Goal: Check status

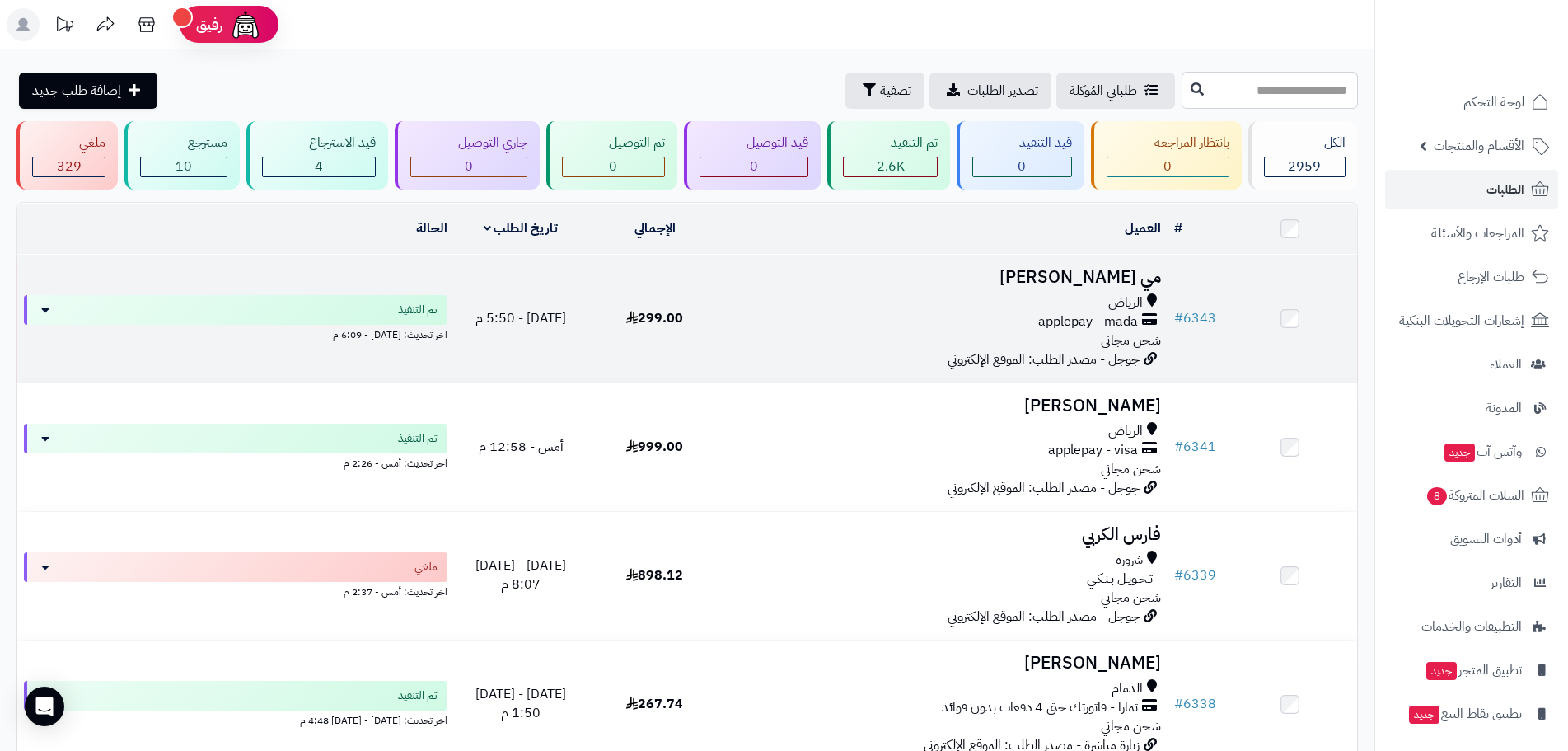
click at [1091, 279] on h3 "مي [PERSON_NAME]" at bounding box center [945, 277] width 433 height 19
